Goal: Transaction & Acquisition: Purchase product/service

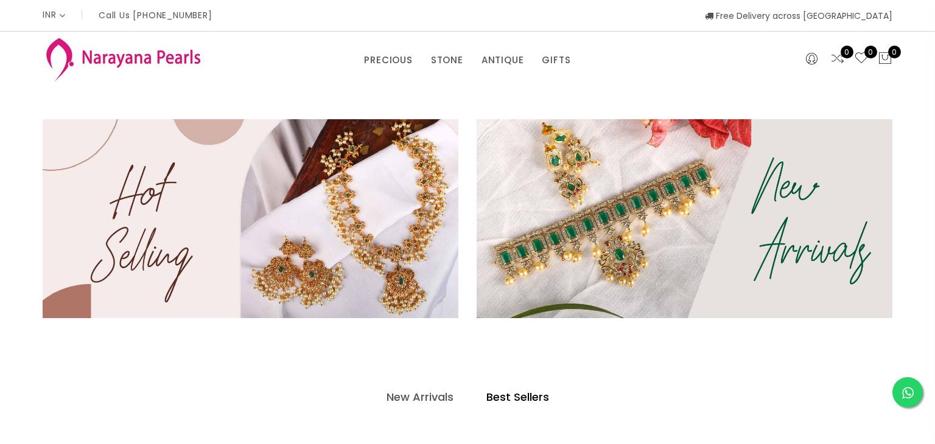
select select "INR"
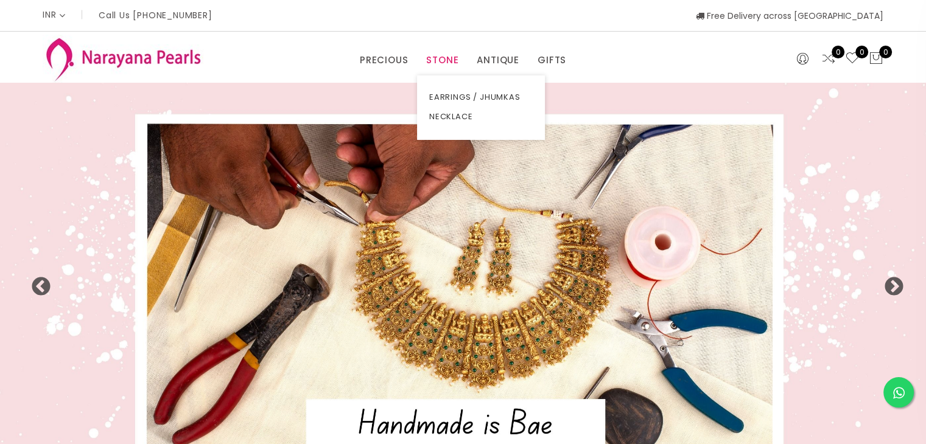
click at [449, 65] on link "STONE" at bounding box center [442, 60] width 32 height 18
click at [450, 114] on link "NECKLACE" at bounding box center [480, 116] width 103 height 19
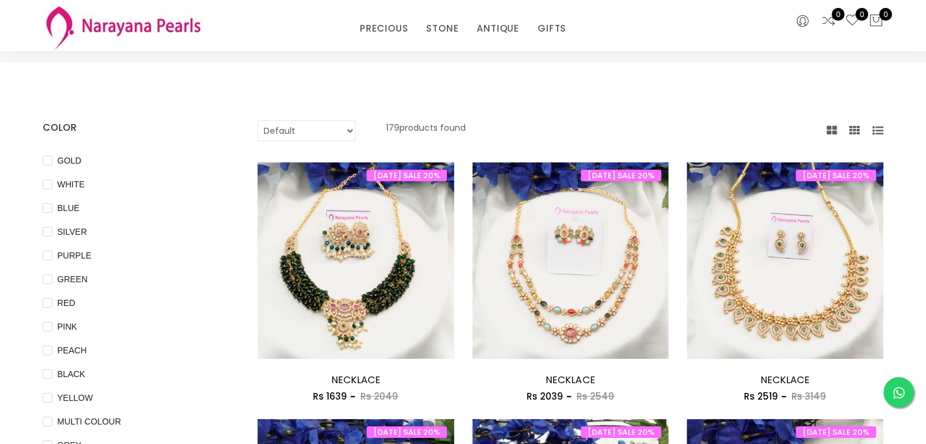
scroll to position [24, 0]
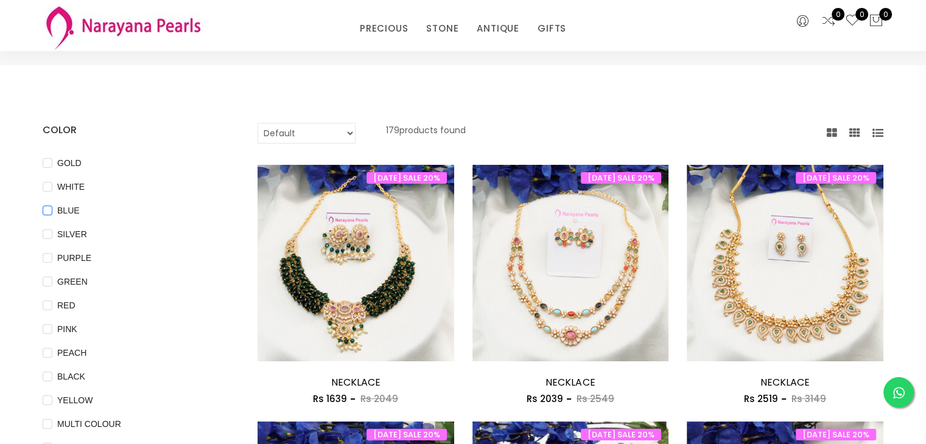
click at [48, 212] on input "BLUE" at bounding box center [48, 219] width 10 height 27
checkbox input "true"
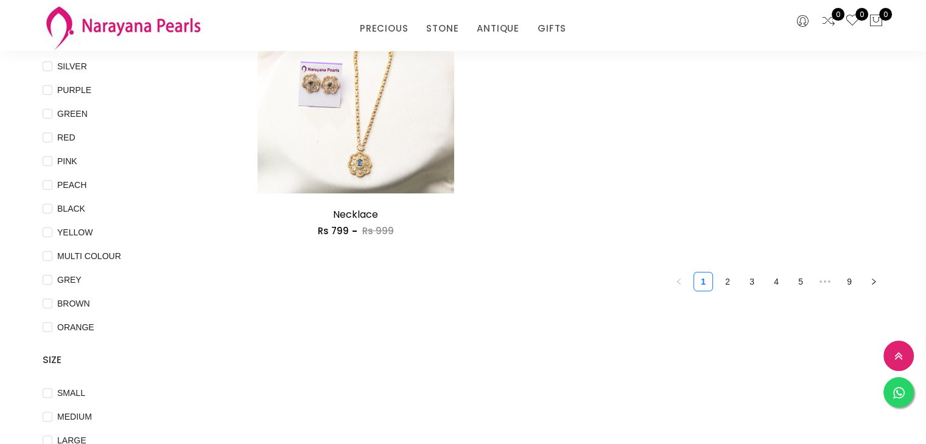
scroll to position [195, 0]
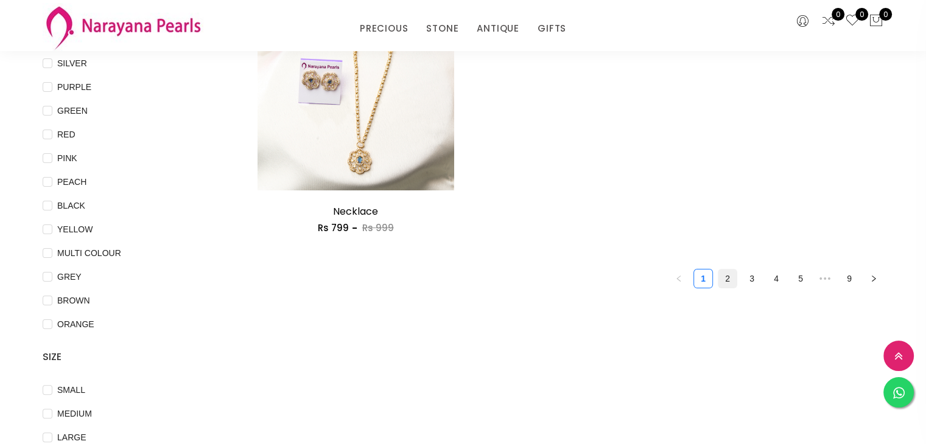
click at [727, 278] on link "2" at bounding box center [727, 279] width 18 height 18
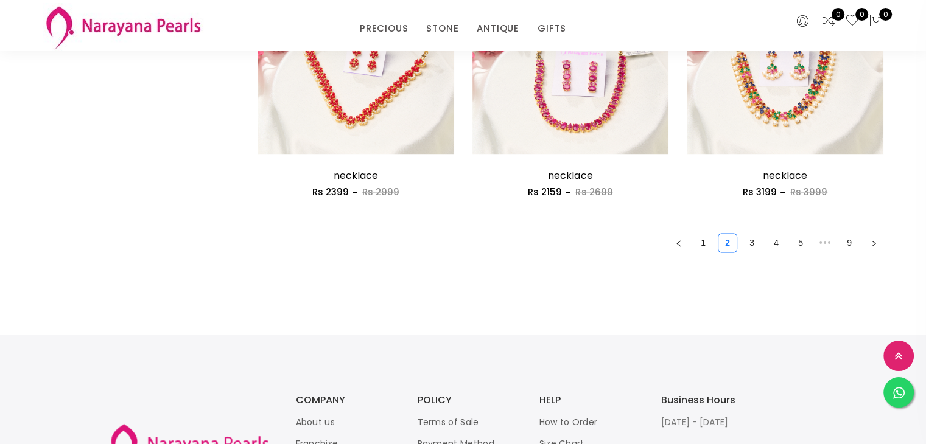
scroll to position [1776, 0]
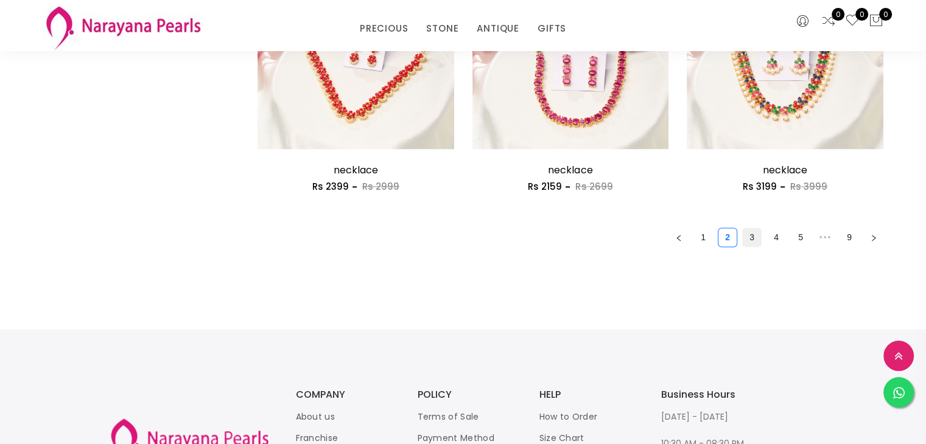
click at [756, 239] on link "3" at bounding box center [751, 237] width 18 height 18
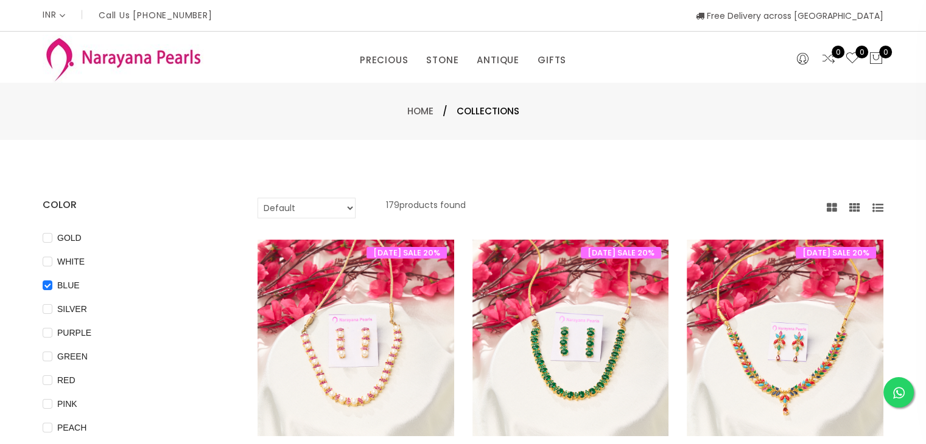
scroll to position [388, 0]
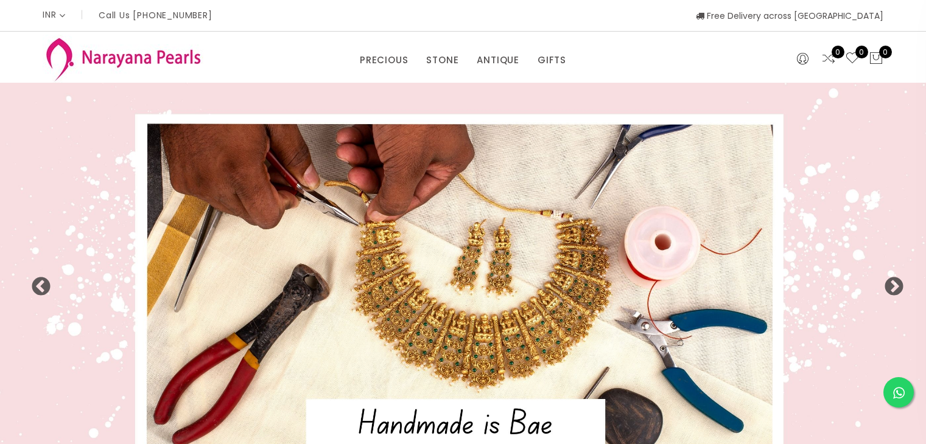
select select "INR"
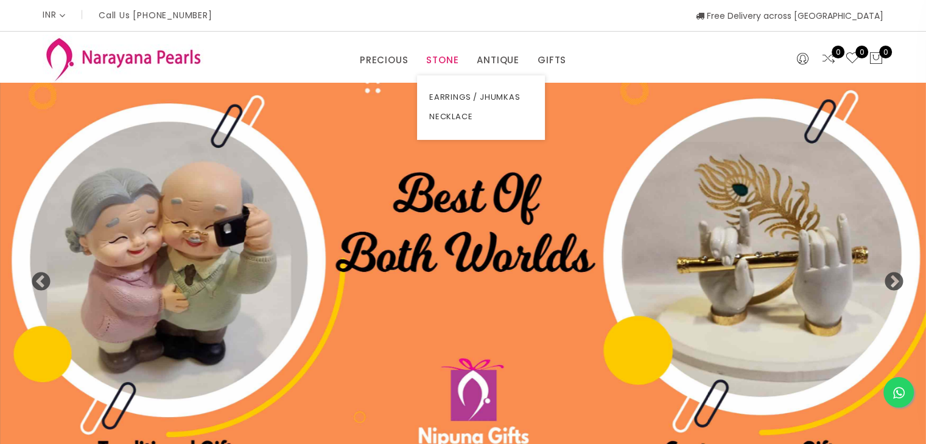
click at [445, 64] on link "STONE" at bounding box center [442, 60] width 32 height 18
click at [452, 96] on link "EARRINGS / JHUMKAS" at bounding box center [480, 97] width 103 height 19
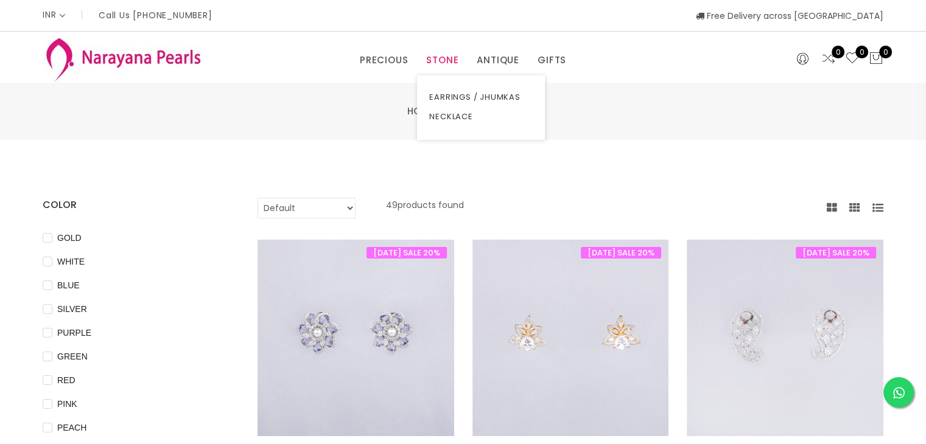
click at [449, 59] on link "STONE" at bounding box center [442, 60] width 32 height 18
click at [458, 117] on link "NECKLACE" at bounding box center [480, 116] width 103 height 19
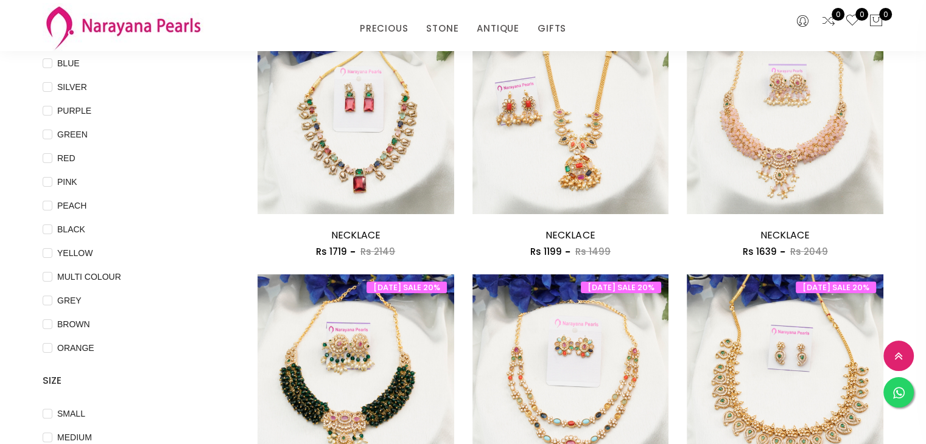
scroll to position [176, 0]
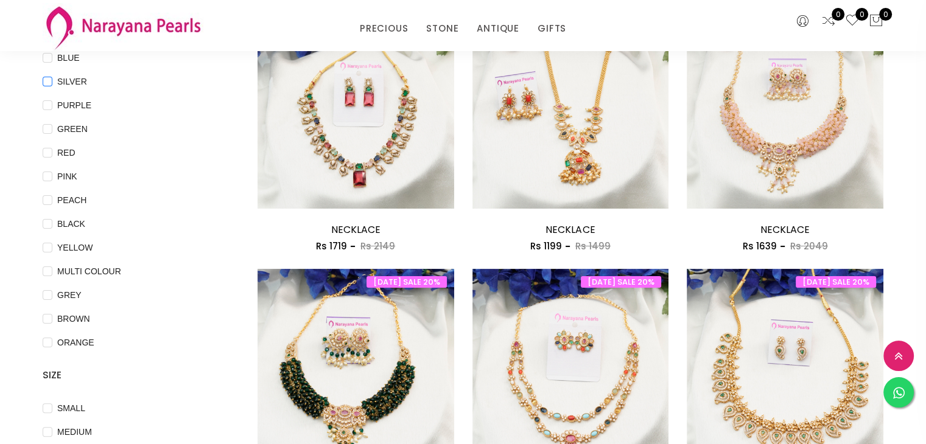
click at [52, 85] on span "SILVER" at bounding box center [72, 81] width 40 height 13
click at [52, 85] on input "SILVER" at bounding box center [48, 90] width 10 height 27
checkbox input "true"
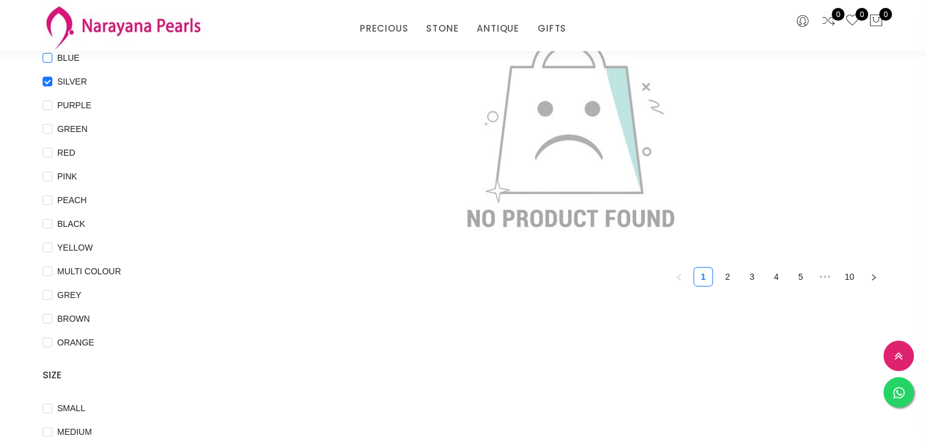
click at [53, 59] on span "BLUE" at bounding box center [68, 57] width 32 height 13
click at [52, 59] on input "BLUE" at bounding box center [48, 66] width 10 height 27
checkbox input "true"
click at [49, 84] on input "SILVER" at bounding box center [48, 90] width 10 height 27
checkbox input "false"
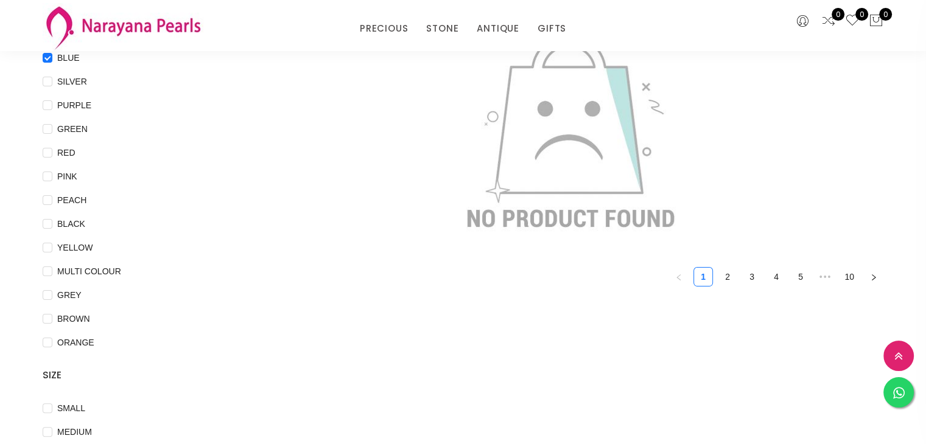
scroll to position [0, 0]
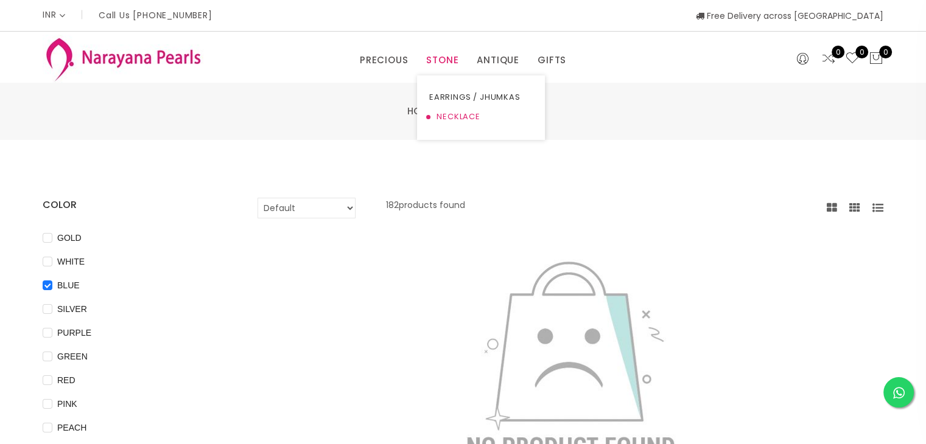
click at [448, 117] on link "NECKLACE" at bounding box center [480, 116] width 103 height 19
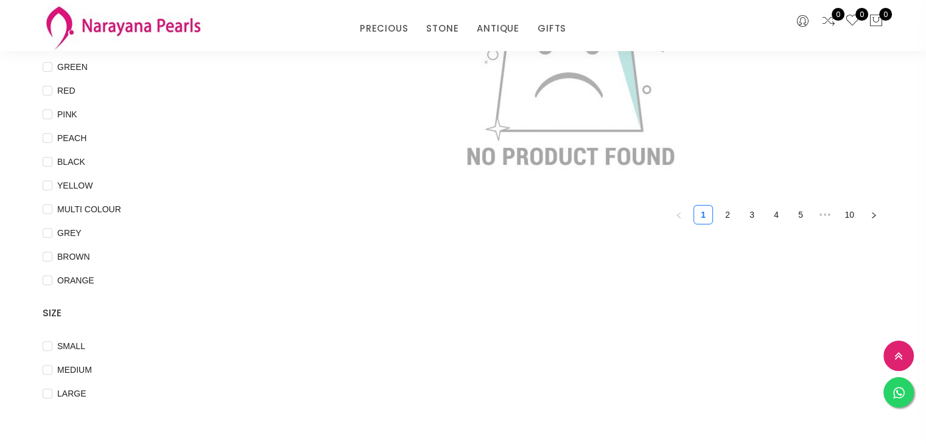
scroll to position [295, 0]
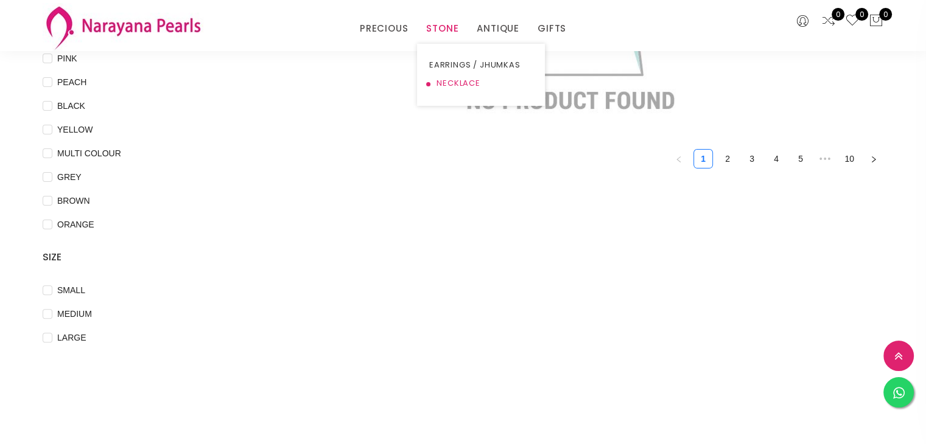
click at [445, 79] on link "NECKLACE" at bounding box center [480, 83] width 103 height 18
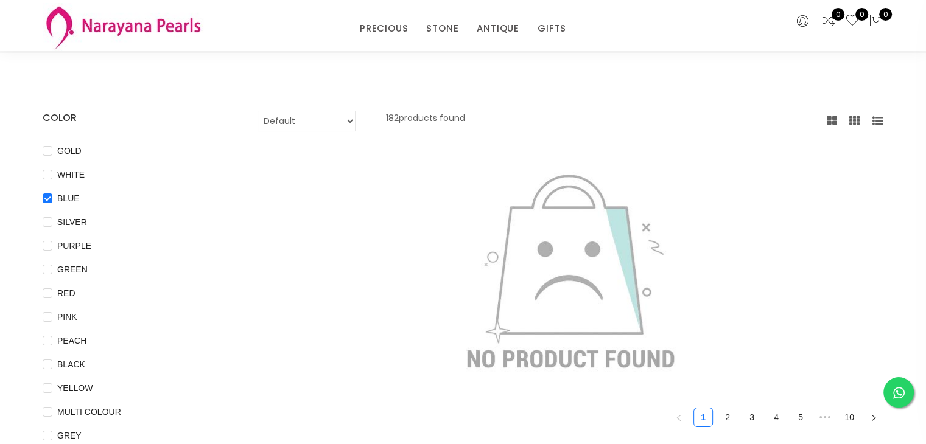
scroll to position [33, 0]
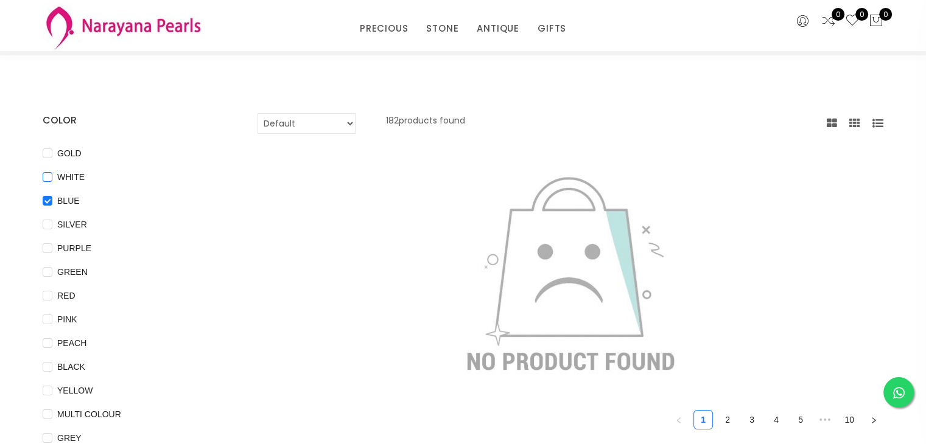
click at [49, 176] on input "WHITE" at bounding box center [48, 185] width 10 height 27
checkbox input "true"
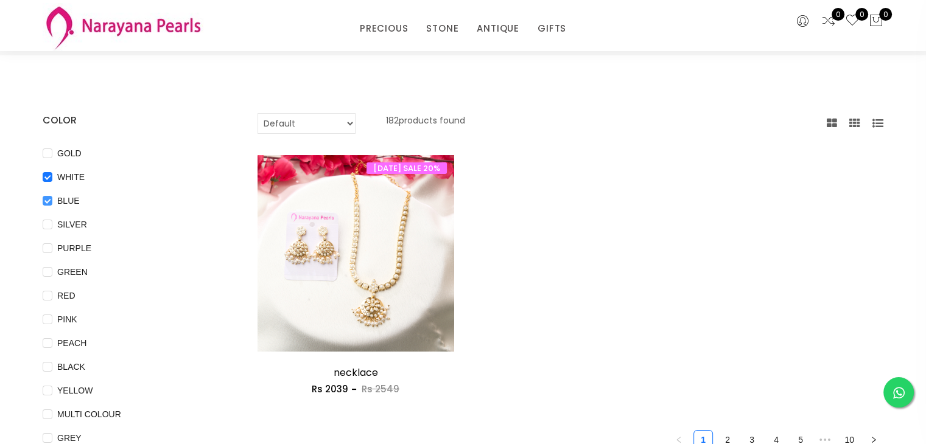
click at [49, 200] on input "BLUE" at bounding box center [48, 209] width 10 height 27
checkbox input "false"
click at [46, 174] on input "WHITE" at bounding box center [48, 185] width 10 height 27
checkbox input "false"
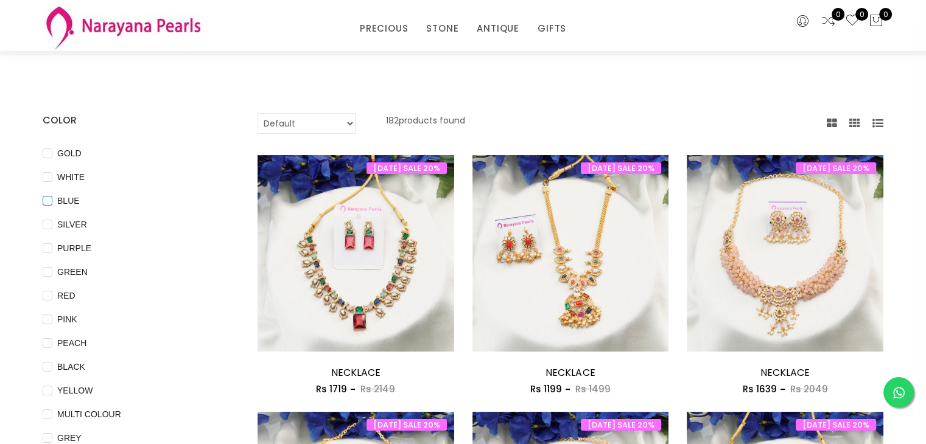
click at [47, 202] on input "BLUE" at bounding box center [48, 209] width 10 height 27
checkbox input "true"
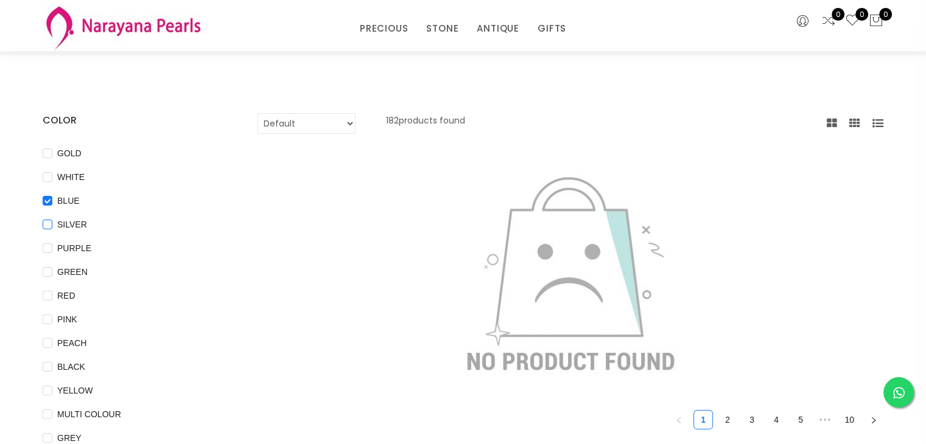
click at [47, 229] on input "SILVER" at bounding box center [48, 233] width 10 height 27
drag, startPoint x: 49, startPoint y: 252, endPoint x: 45, endPoint y: 227, distance: 25.2
click at [45, 227] on ul "GOLD WHITE BLUE SILVER PURPLE GREEN RED PINK PEACH BLACK YELLOW MULTI COLOUR GR…" at bounding box center [132, 319] width 178 height 347
click at [45, 227] on input "SILVER" at bounding box center [48, 233] width 10 height 27
checkbox input "false"
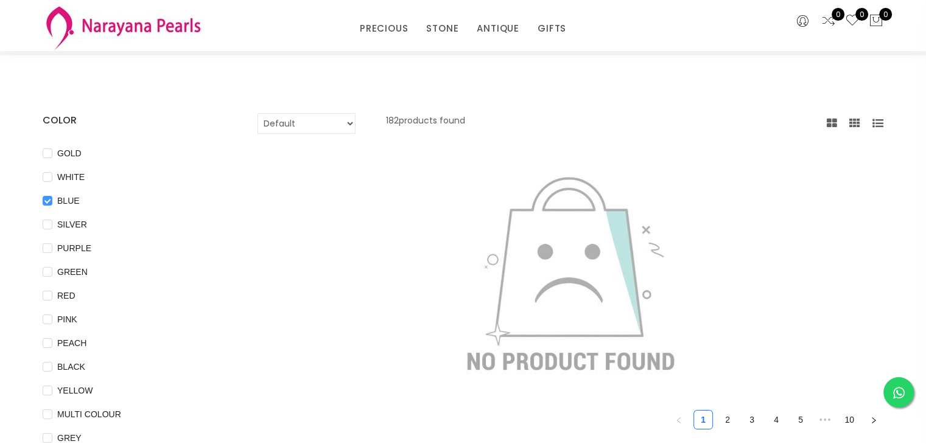
click at [45, 205] on input "BLUE" at bounding box center [48, 209] width 10 height 27
checkbox input "false"
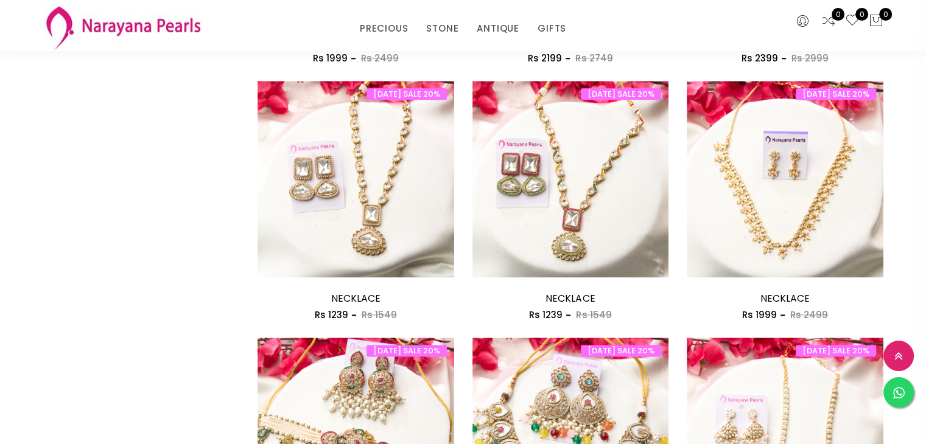
scroll to position [1610, 0]
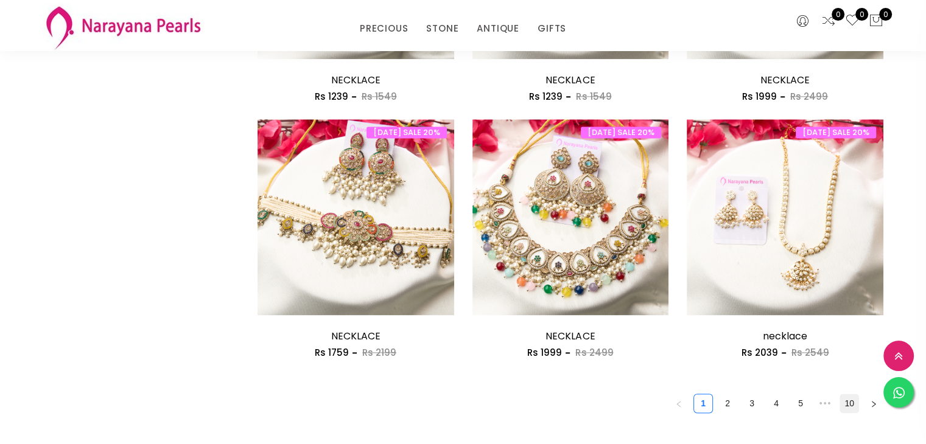
click at [850, 403] on link "10" at bounding box center [849, 403] width 18 height 18
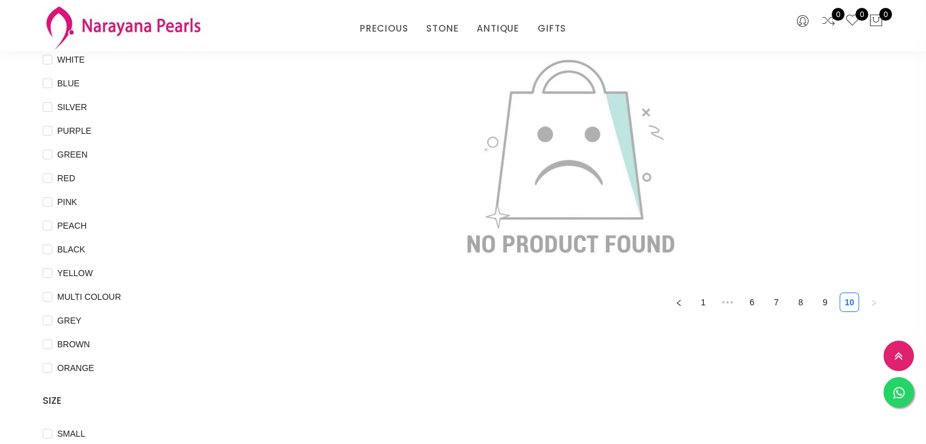
scroll to position [155, 0]
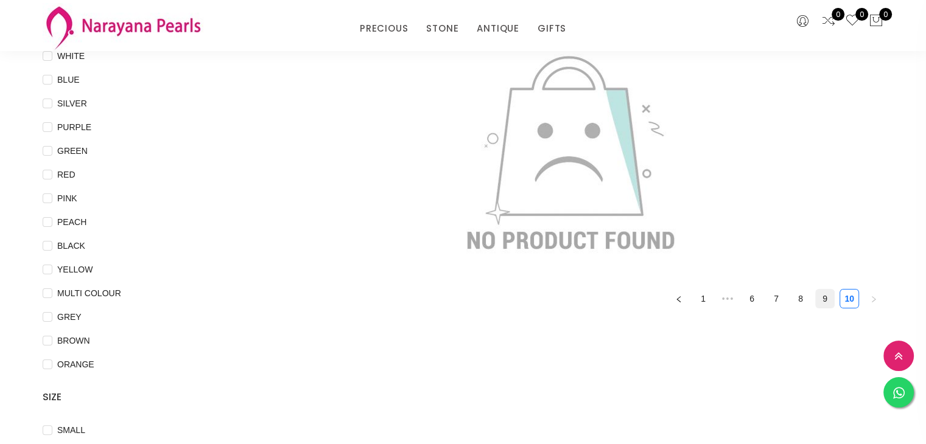
click at [818, 300] on link "9" at bounding box center [824, 299] width 18 height 18
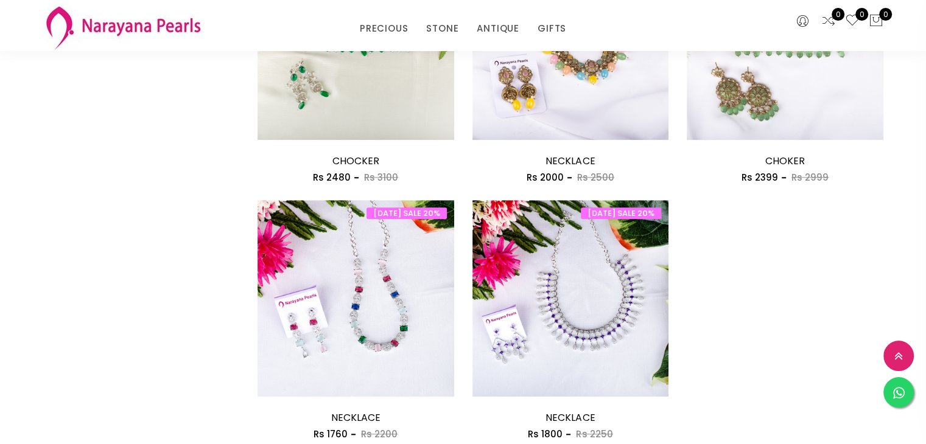
scroll to position [1018, 0]
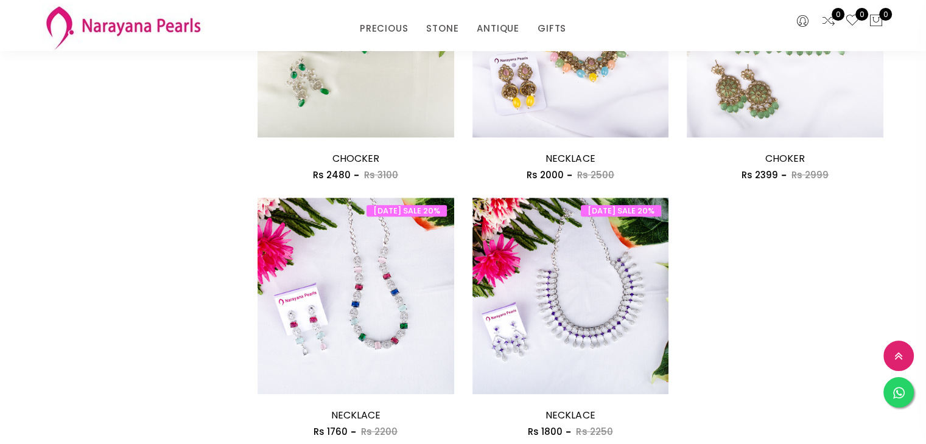
drag, startPoint x: 925, startPoint y: 319, endPoint x: 932, endPoint y: 329, distance: 12.7
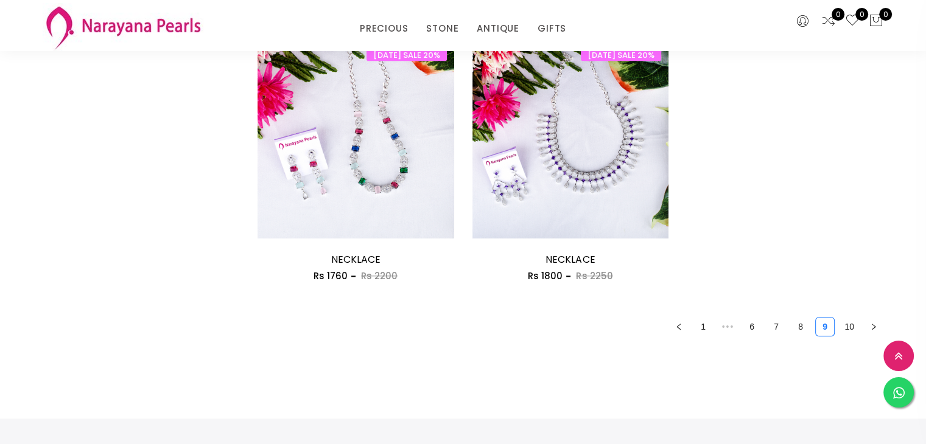
scroll to position [1201, 0]
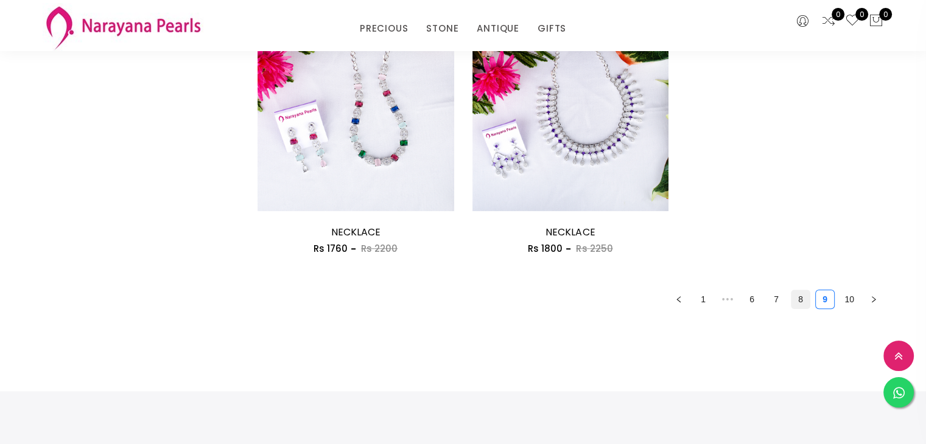
click at [797, 302] on link "8" at bounding box center [800, 299] width 18 height 18
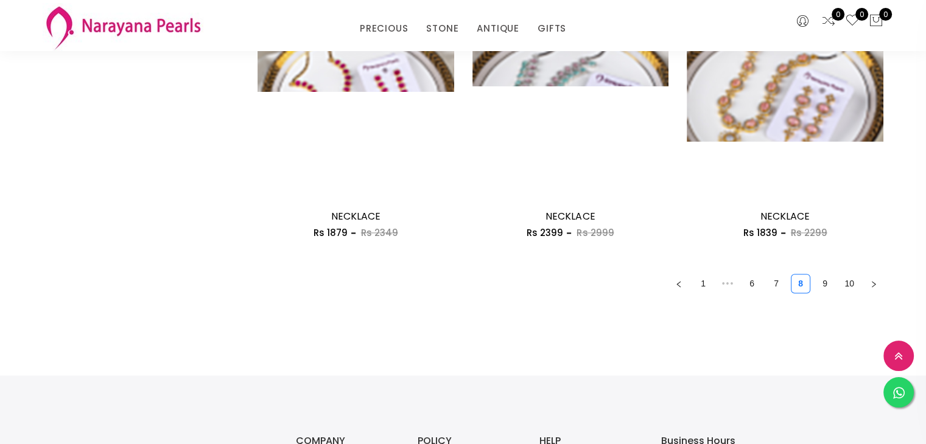
scroll to position [1743, 0]
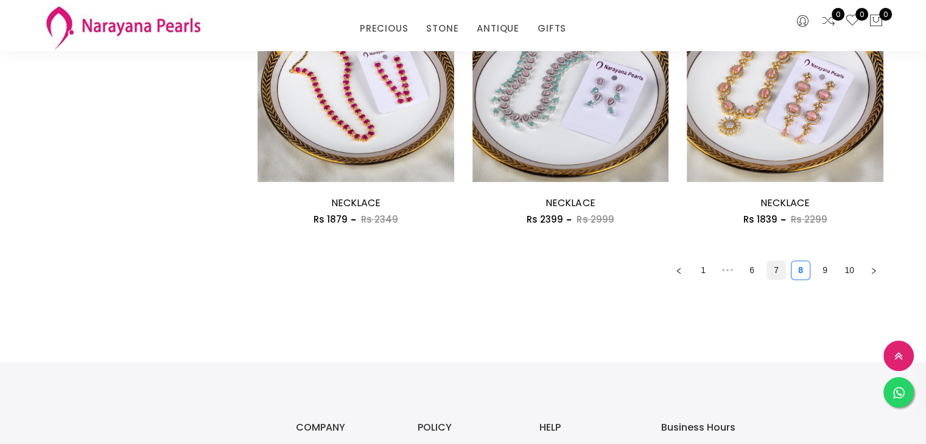
click at [774, 266] on link "7" at bounding box center [776, 270] width 18 height 18
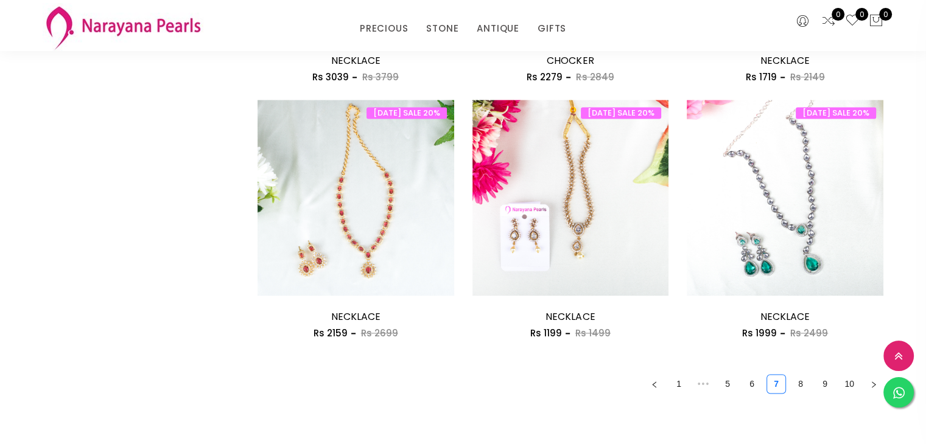
scroll to position [1632, 0]
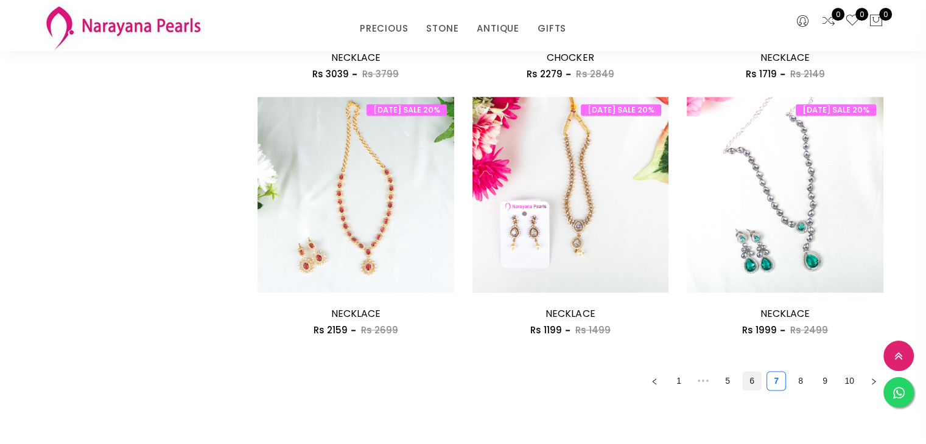
click at [749, 381] on link "6" at bounding box center [751, 381] width 18 height 18
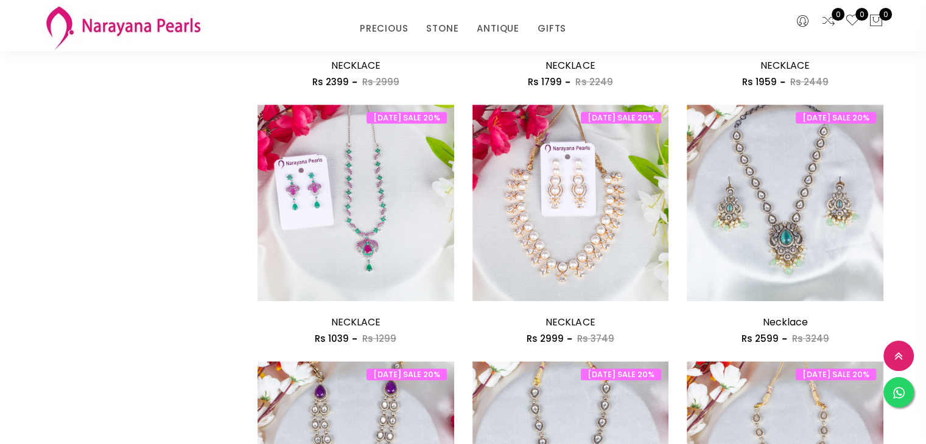
scroll to position [865, 0]
